Goal: Transaction & Acquisition: Purchase product/service

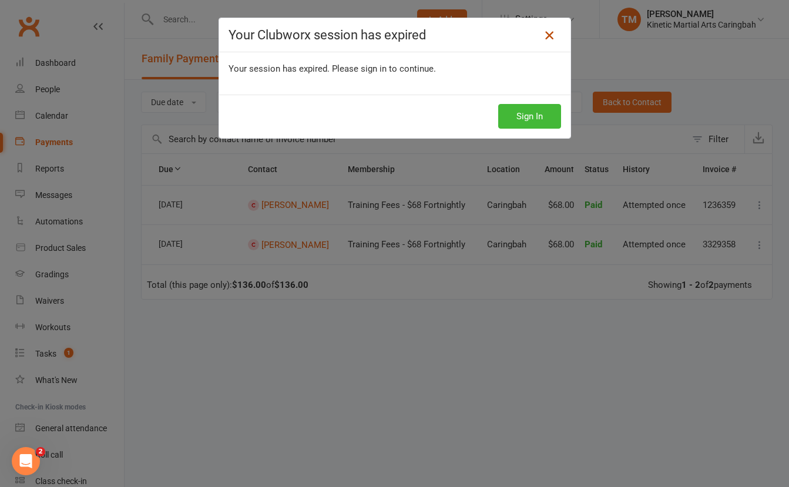
click at [554, 34] on icon at bounding box center [549, 35] width 14 height 14
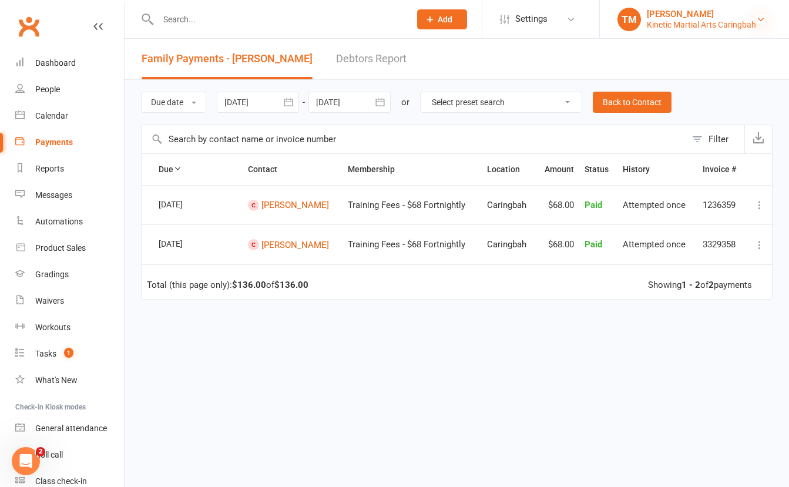
click at [764, 17] on icon at bounding box center [760, 19] width 9 height 9
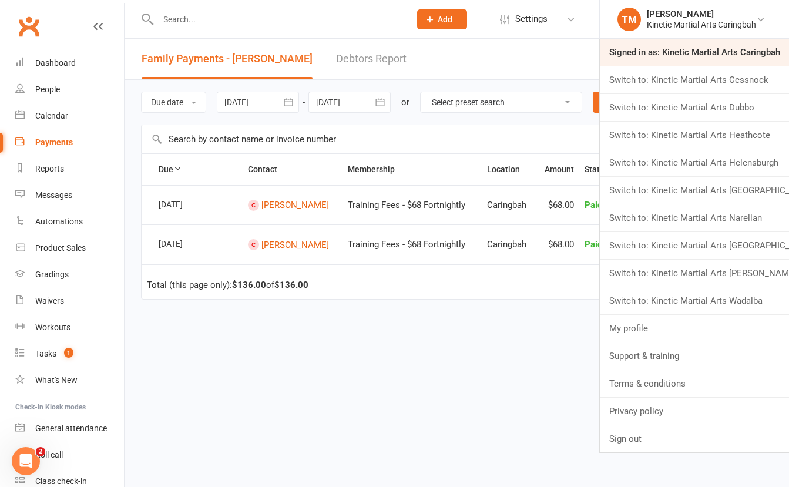
click at [735, 58] on link "Signed in as: Kinetic Martial Arts Caringbah" at bounding box center [694, 52] width 189 height 27
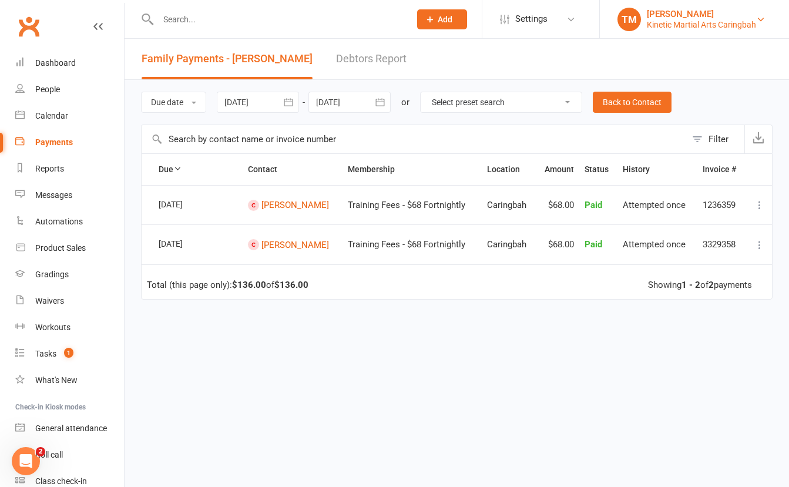
click at [750, 21] on div "Kinetic Martial Arts Caringbah" at bounding box center [701, 24] width 109 height 11
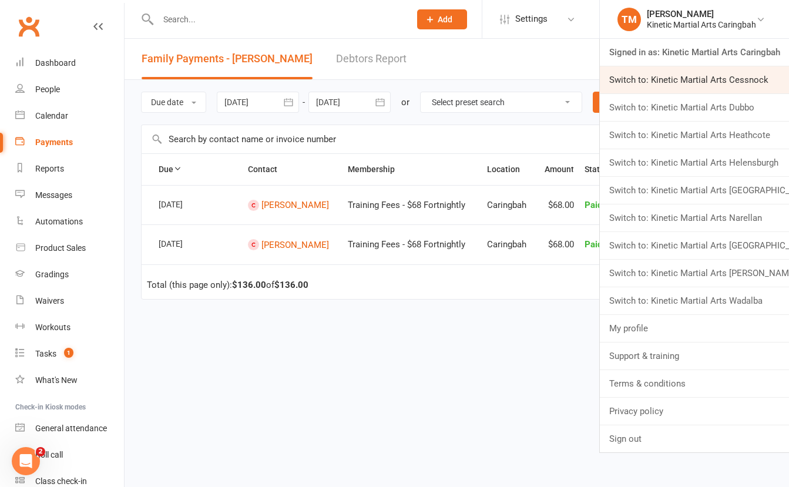
click at [736, 80] on link "Switch to: Kinetic Martial Arts Cessnock" at bounding box center [694, 79] width 189 height 27
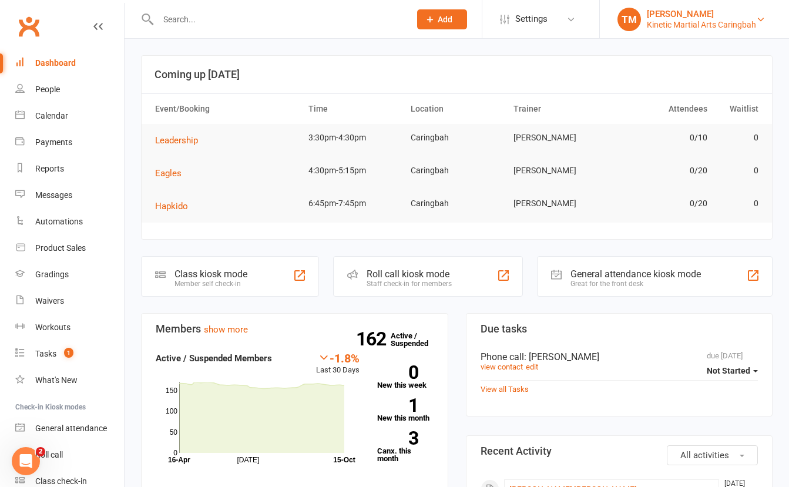
click at [762, 28] on link "TM Trent Madsen Kinetic Martial Arts Caringbah" at bounding box center [695, 20] width 154 height 24
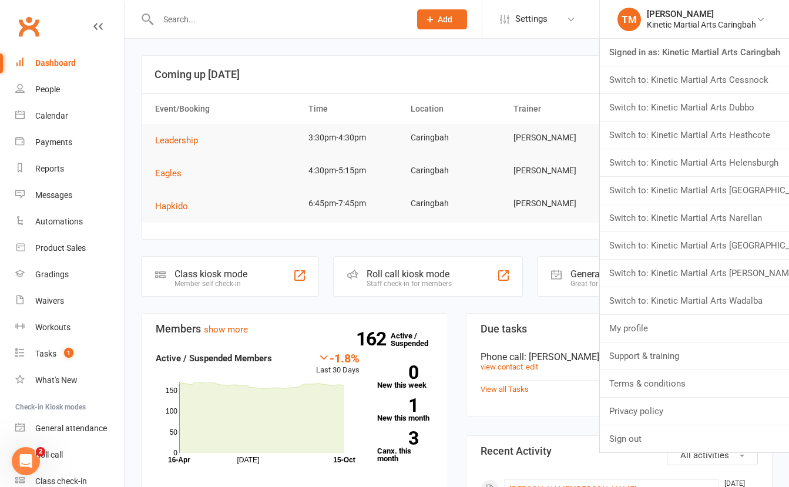
click at [482, 62] on header "Coming up Today" at bounding box center [457, 75] width 631 height 38
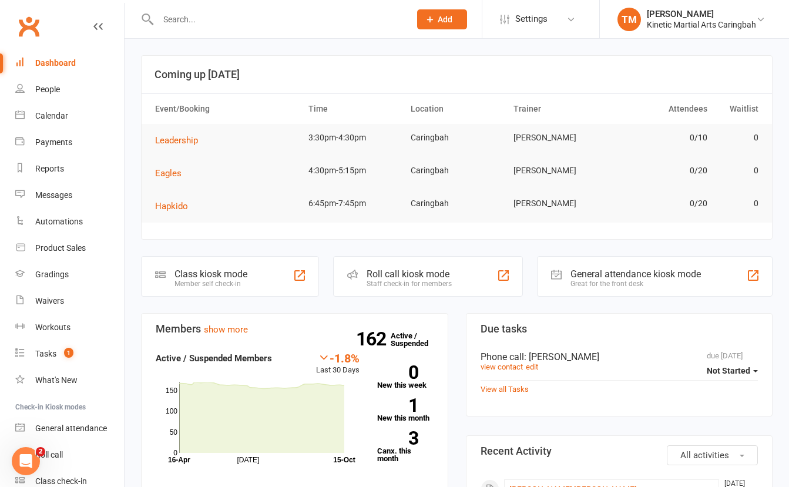
click at [197, 21] on input "text" at bounding box center [278, 19] width 247 height 16
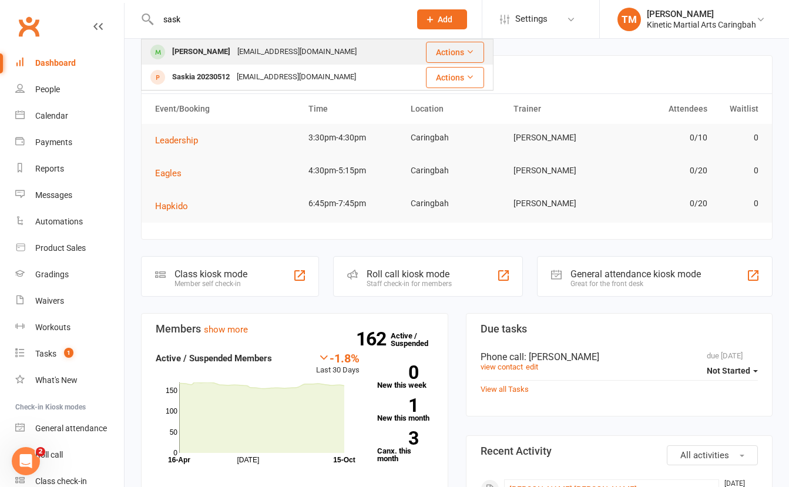
type input "sask"
click at [218, 48] on div "[PERSON_NAME]" at bounding box center [201, 51] width 65 height 17
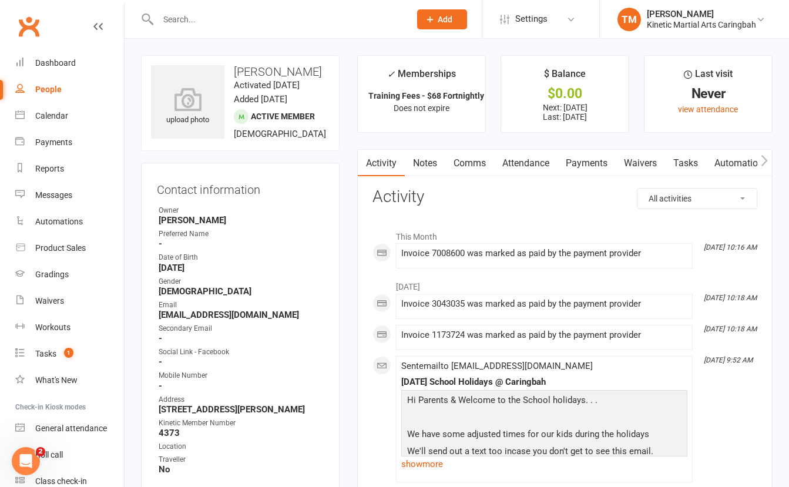
click at [579, 162] on link "Payments" at bounding box center [587, 163] width 58 height 27
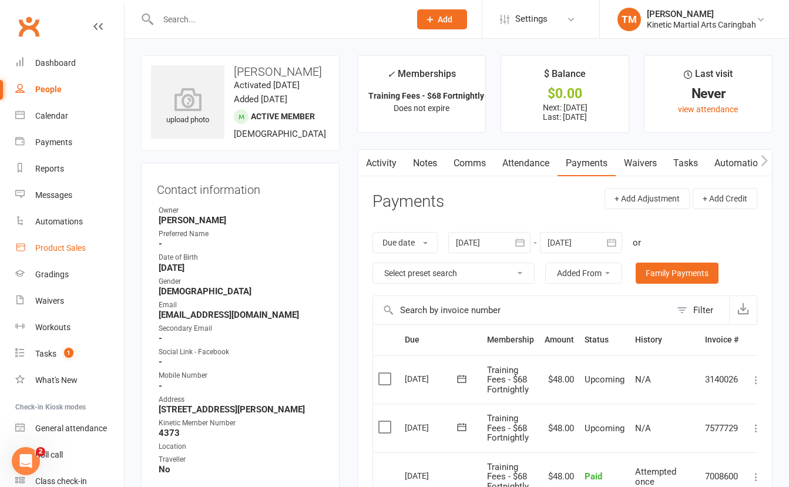
click at [48, 243] on link "Product Sales" at bounding box center [69, 248] width 109 height 26
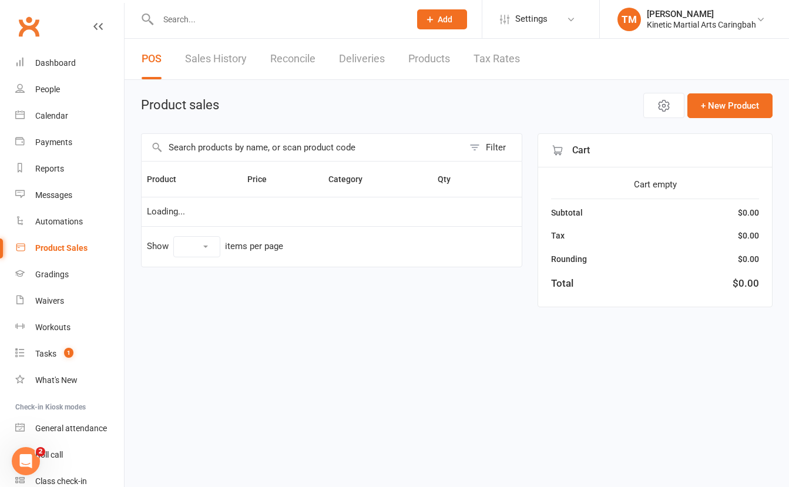
select select "100"
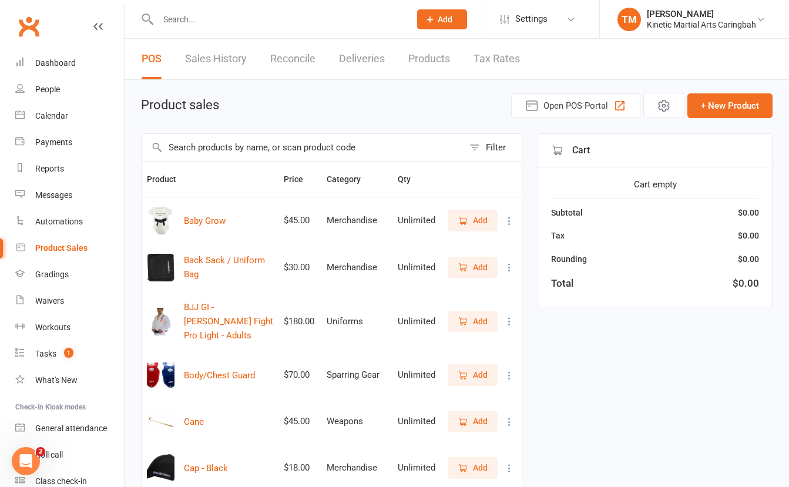
click at [370, 145] on input "text" at bounding box center [303, 147] width 322 height 27
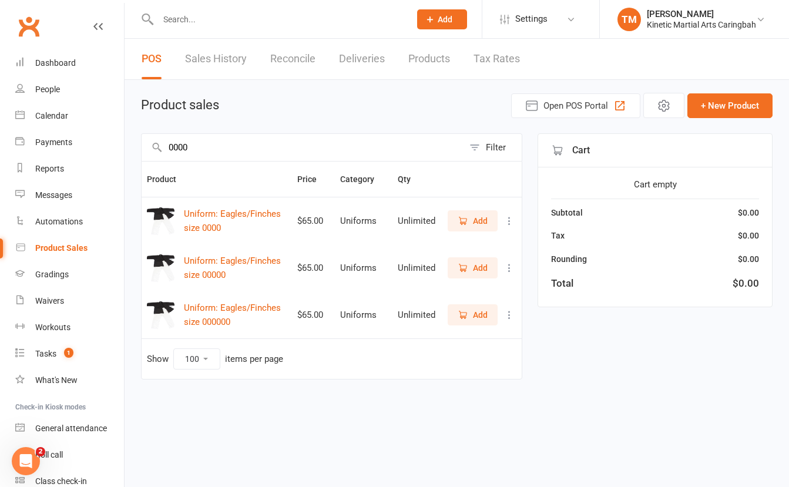
type input "0000"
click at [480, 219] on span "Add" at bounding box center [480, 220] width 15 height 13
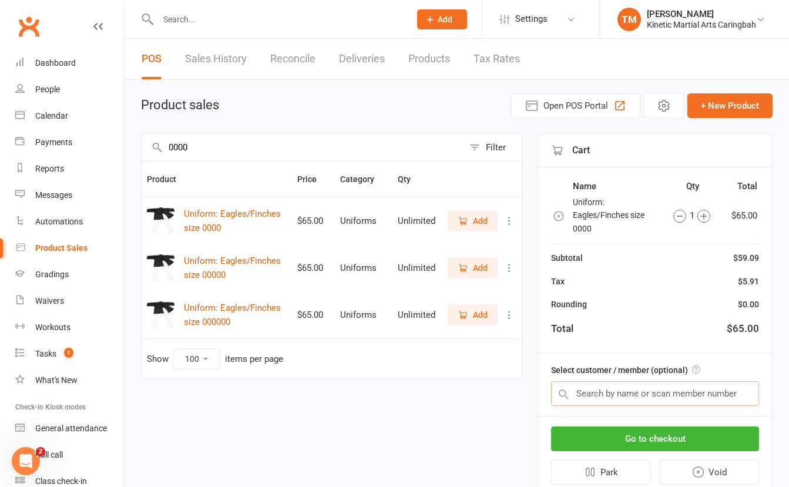
click at [585, 398] on input "text" at bounding box center [655, 393] width 208 height 25
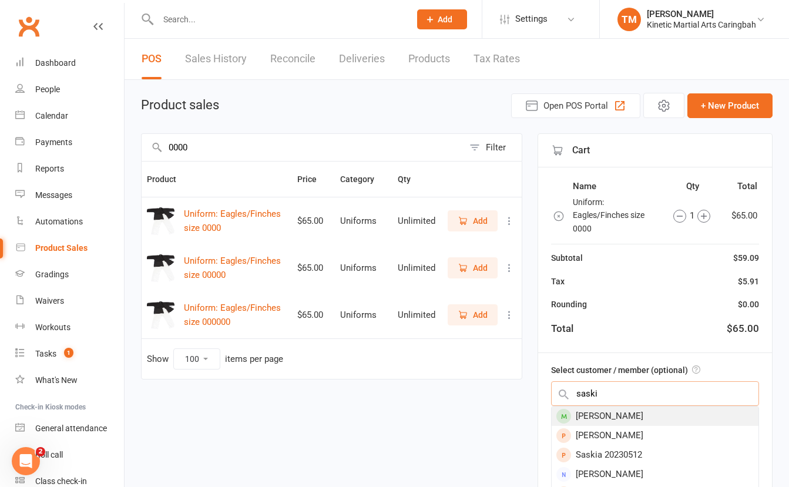
type input "saski"
click at [598, 414] on div "[PERSON_NAME]" at bounding box center [655, 416] width 207 height 19
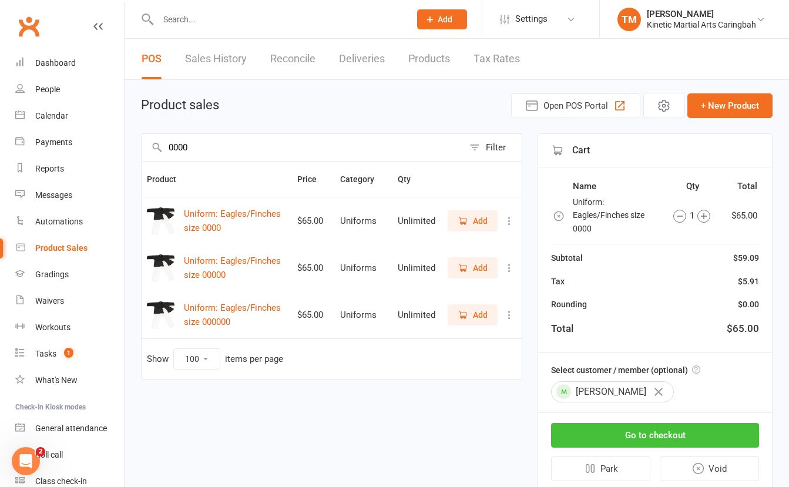
click at [614, 432] on button "Go to checkout" at bounding box center [655, 435] width 208 height 25
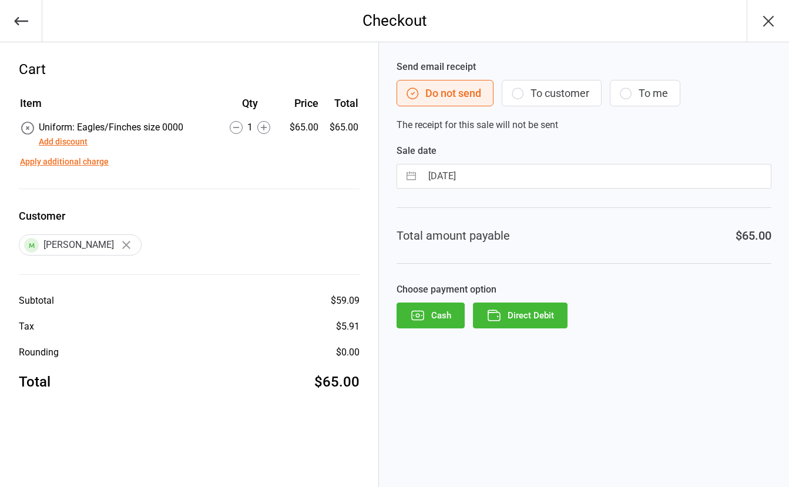
click at [542, 317] on button "Direct Debit" at bounding box center [520, 316] width 95 height 26
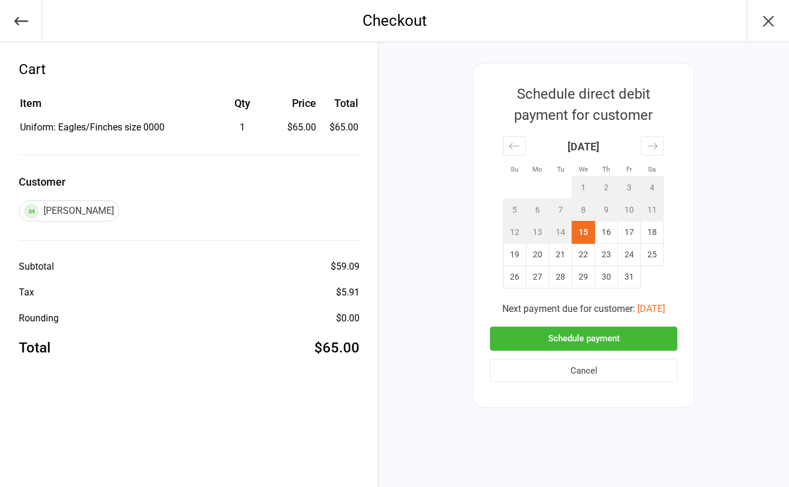
click at [576, 336] on button "Schedule payment" at bounding box center [583, 339] width 187 height 24
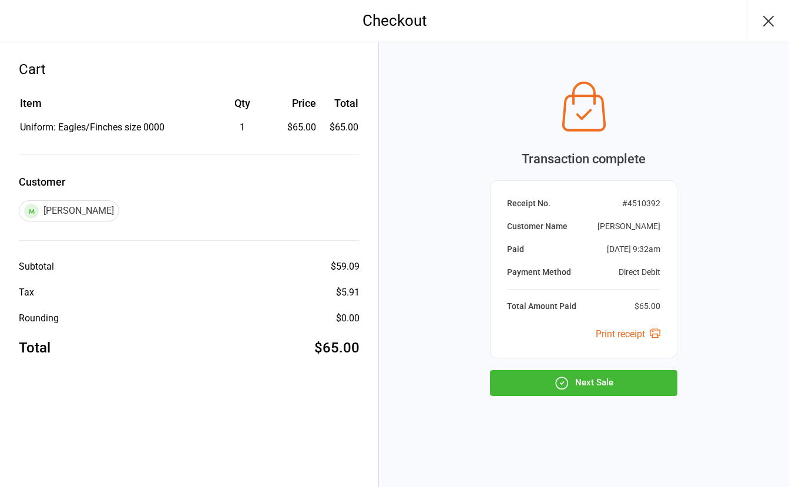
click at [578, 380] on button "Next Sale" at bounding box center [583, 383] width 187 height 26
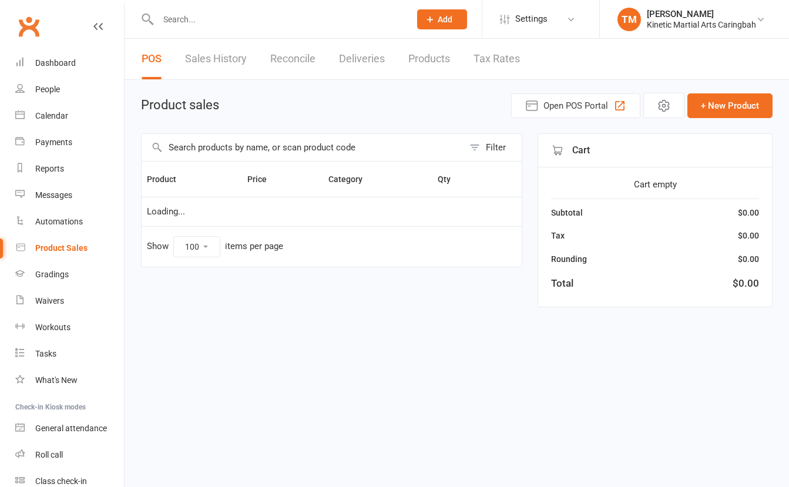
select select "100"
